Goal: Task Accomplishment & Management: Use online tool/utility

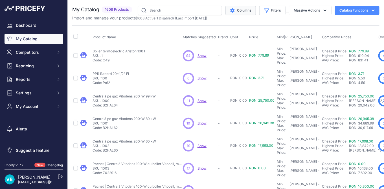
click at [234, 10] on button "Columns" at bounding box center [240, 10] width 30 height 9
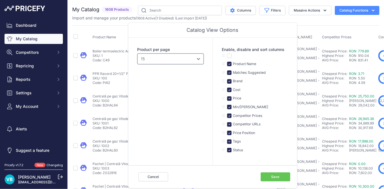
click at [169, 59] on select "10 15 20 25 50 100" at bounding box center [170, 59] width 66 height 11
select select "100"
click at [137, 54] on select "10 15 20 25 50 100" at bounding box center [170, 59] width 66 height 11
click at [281, 178] on button "Save" at bounding box center [275, 176] width 30 height 9
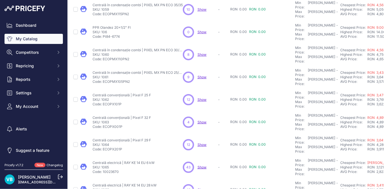
scroll to position [1686, 0]
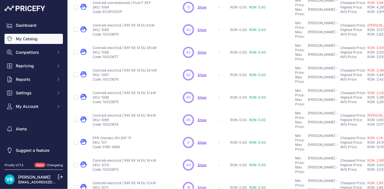
scroll to position [1700, 0]
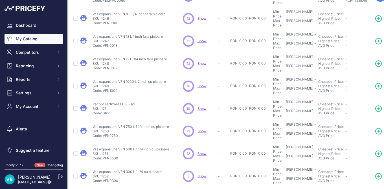
scroll to position [1686, 0]
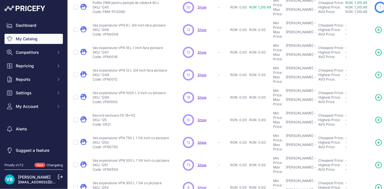
scroll to position [1700, 0]
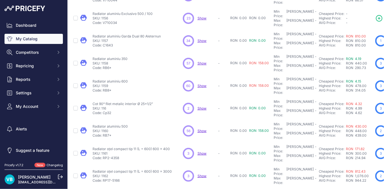
scroll to position [1686, 0]
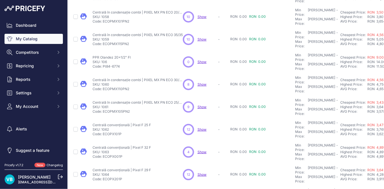
scroll to position [1686, 0]
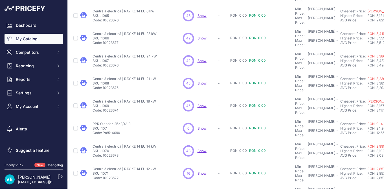
drag, startPoint x: 165, startPoint y: 22, endPoint x: 144, endPoint y: 21, distance: 20.9
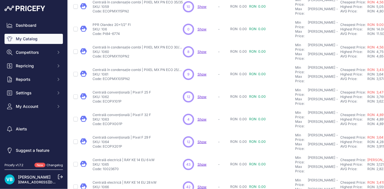
scroll to position [1540, 0]
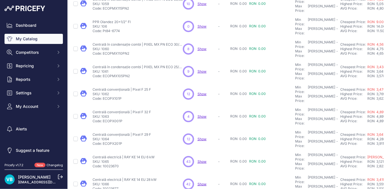
drag, startPoint x: 147, startPoint y: 20, endPoint x: 112, endPoint y: 21, distance: 34.7
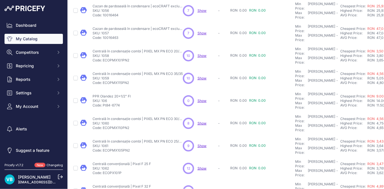
scroll to position [1467, 0]
